Goal: Task Accomplishment & Management: Manage account settings

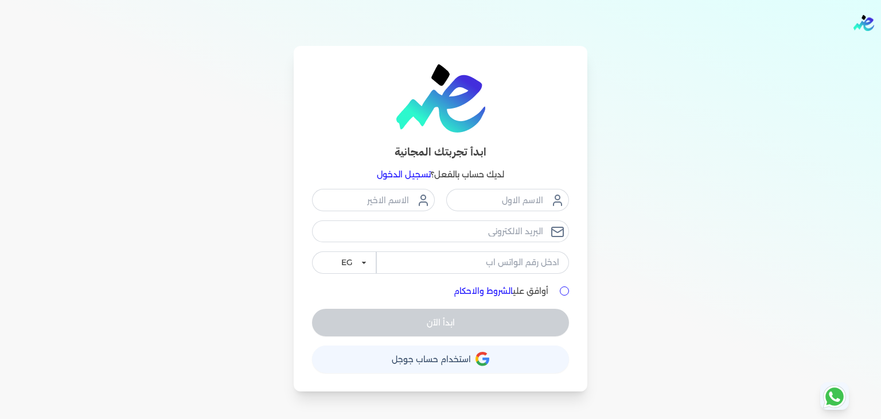
click at [419, 174] on link "تسجيل الدخول" at bounding box center [404, 174] width 54 height 10
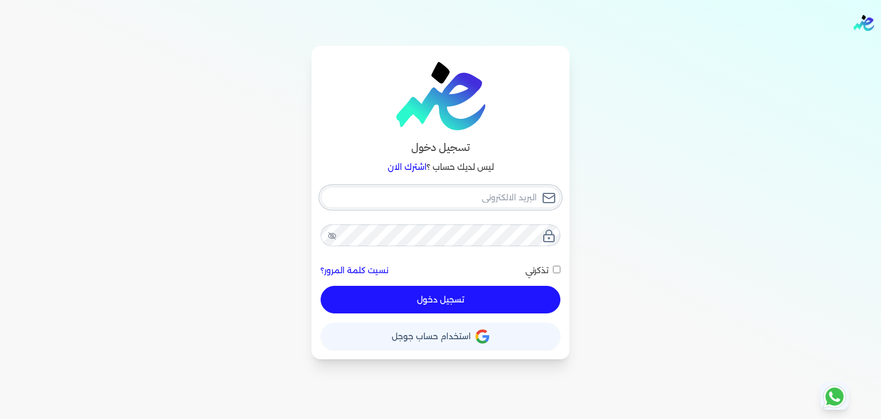
type input "[PERSON_NAME][EMAIL_ADDRESS][DOMAIN_NAME]"
click at [412, 300] on button "تسجيل دخول" at bounding box center [441, 300] width 240 height 28
checkbox input "false"
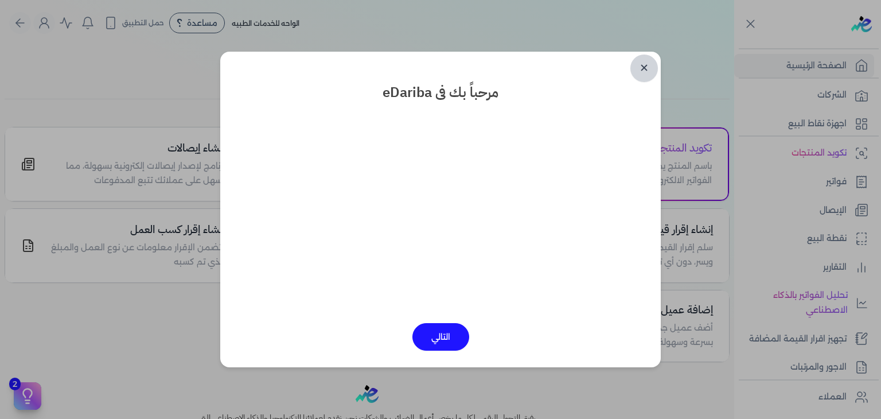
click at [647, 63] on link "✕" at bounding box center [644, 69] width 28 height 28
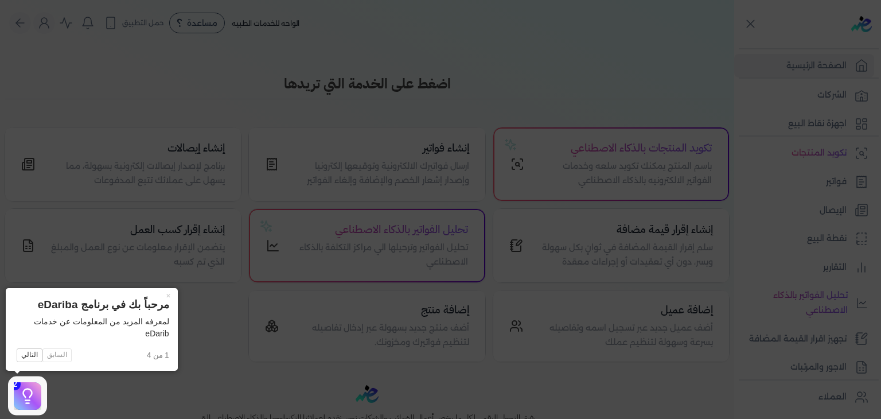
click at [120, 157] on icon at bounding box center [440, 209] width 881 height 419
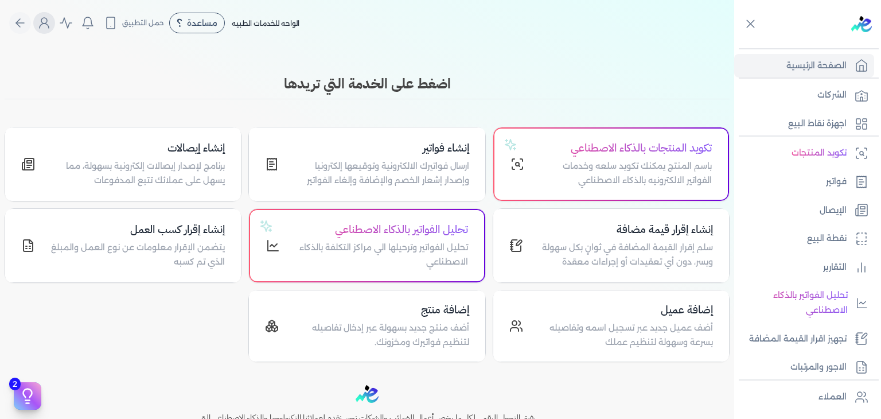
click at [47, 22] on icon "Global" at bounding box center [44, 23] width 14 height 14
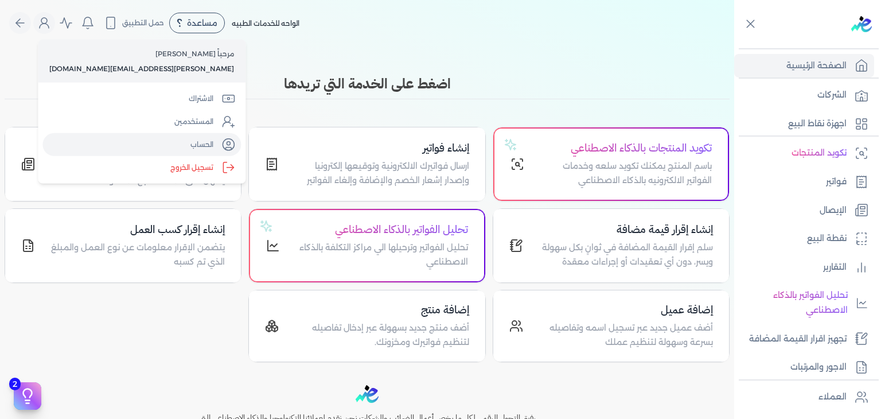
click at [138, 144] on link "الحساب" at bounding box center [141, 144] width 198 height 23
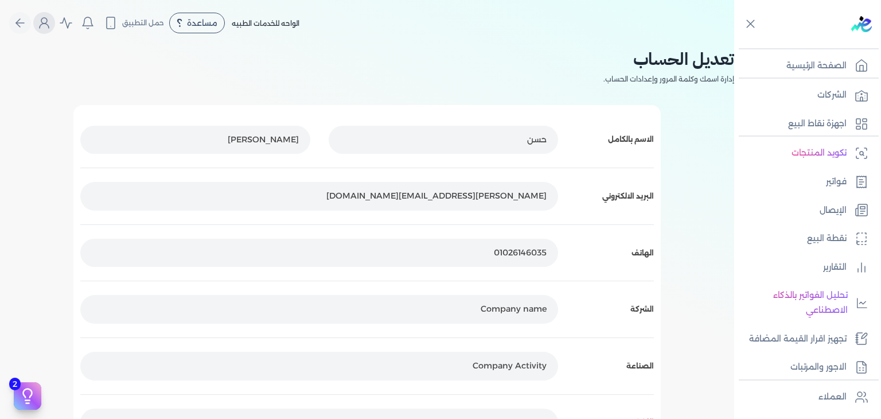
click at [51, 19] on icon "Global" at bounding box center [44, 23] width 14 height 14
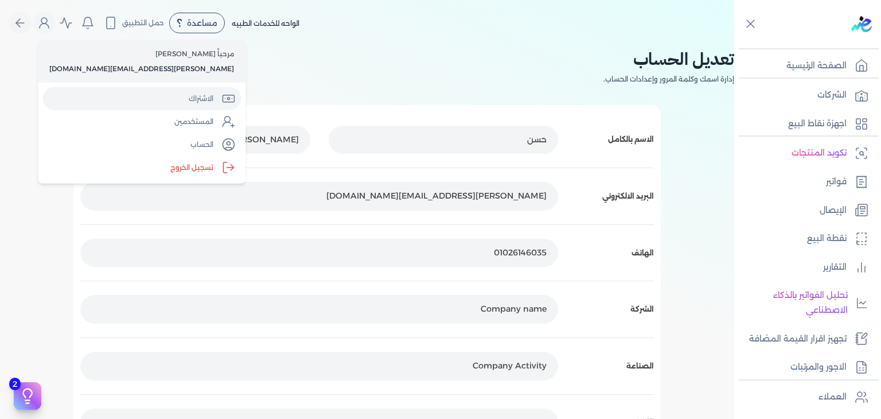
click at [129, 92] on link "الاشتراك" at bounding box center [141, 98] width 198 height 23
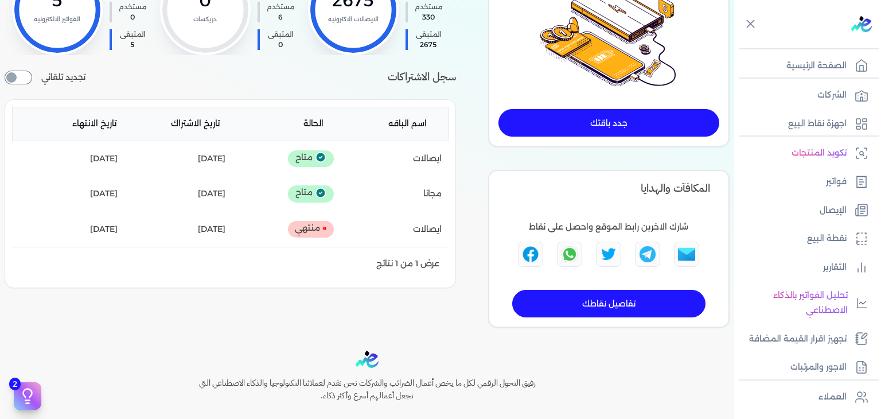
scroll to position [172, 0]
